Goal: Transaction & Acquisition: Subscribe to service/newsletter

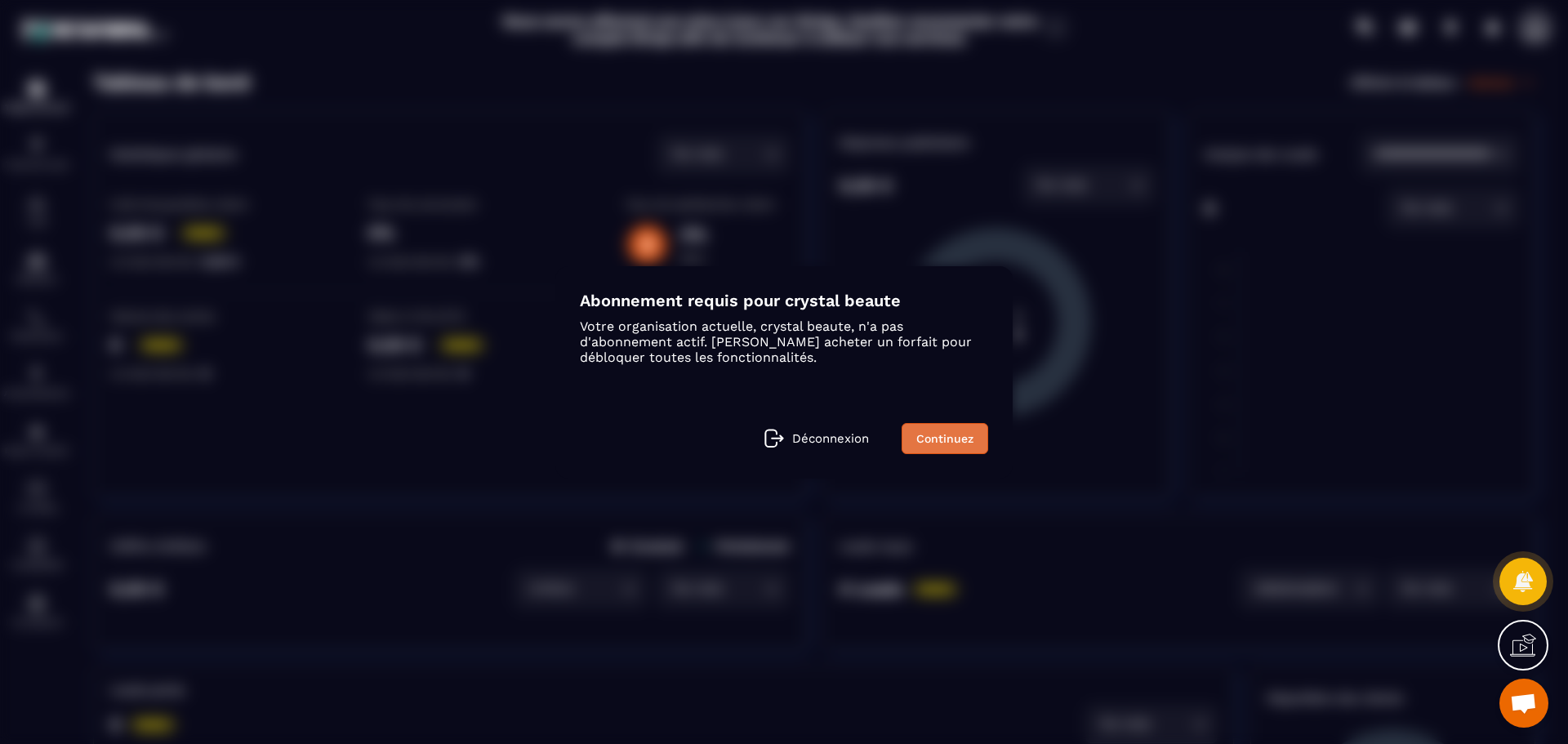
click at [961, 447] on link "Continuez" at bounding box center [945, 438] width 86 height 31
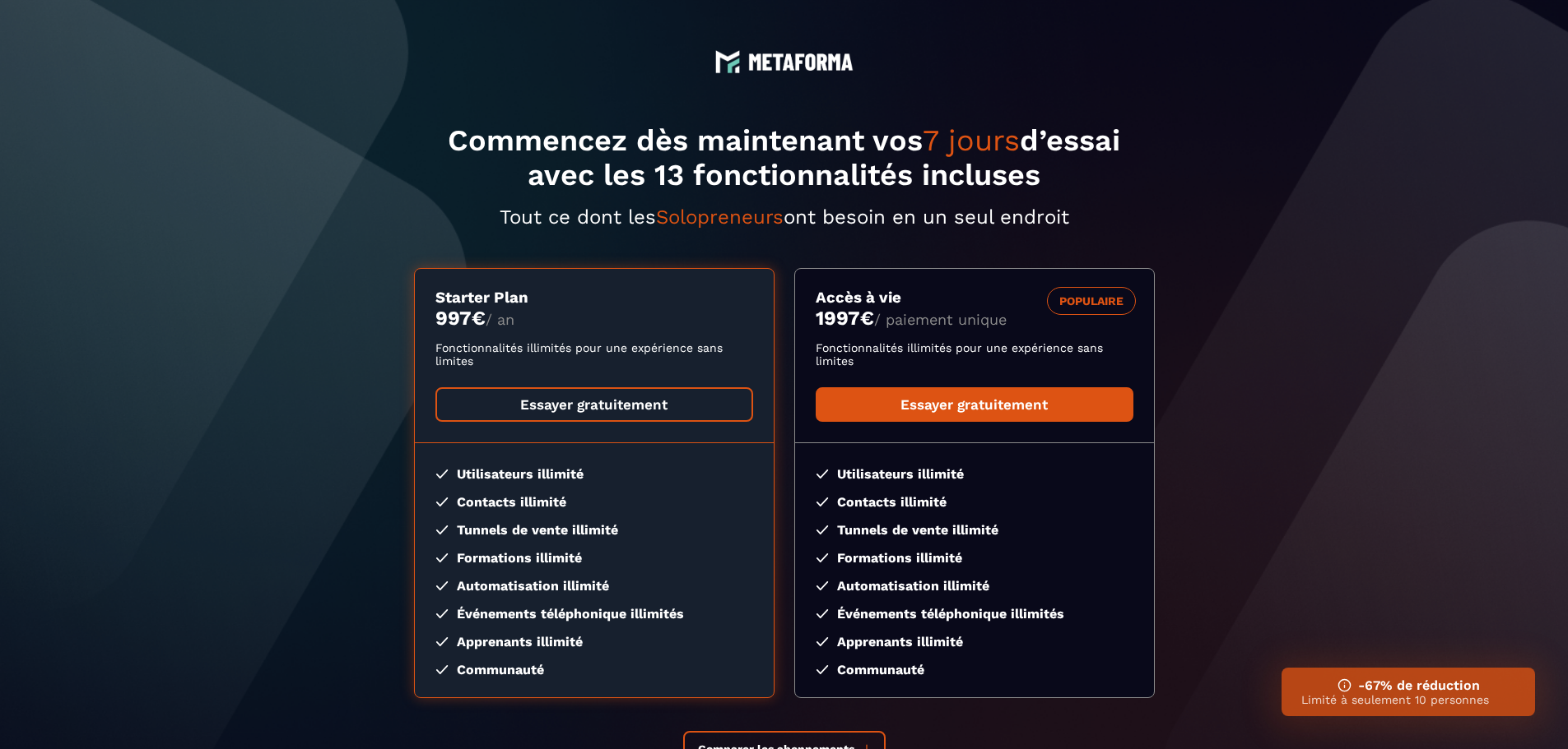
click at [632, 409] on link "Essayer gratuitement" at bounding box center [594, 404] width 317 height 35
